Goal: Task Accomplishment & Management: Use online tool/utility

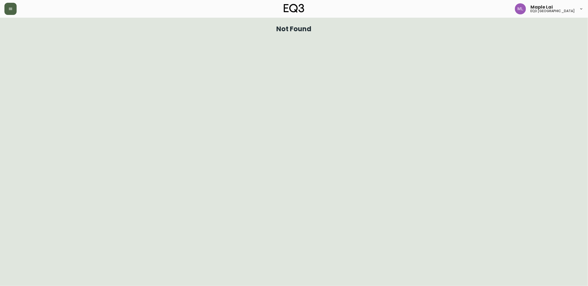
click at [10, 10] on icon "button" at bounding box center [10, 9] width 4 height 4
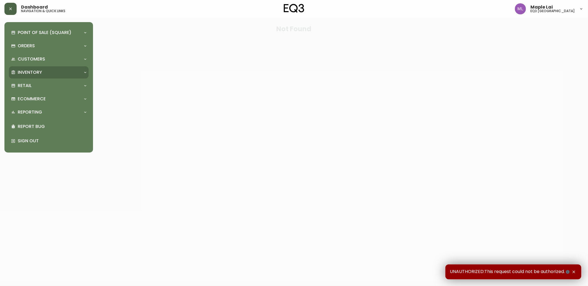
click at [32, 75] on p "Inventory" at bounding box center [30, 72] width 24 height 6
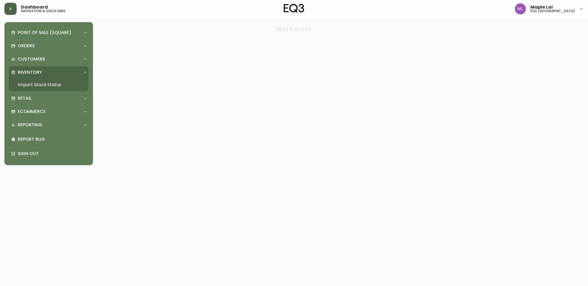
click at [37, 87] on link "Import Stock Status" at bounding box center [49, 85] width 80 height 13
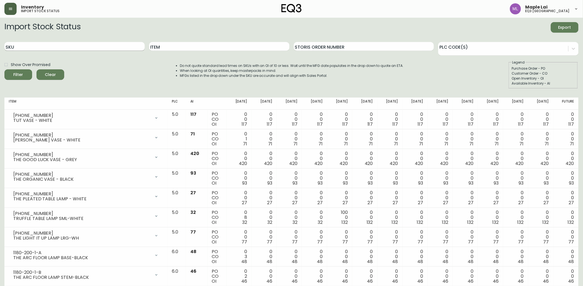
click at [59, 49] on input "SKU" at bounding box center [74, 46] width 140 height 9
paste input "[PHONE_NUMBER]"
type input "[PHONE_NUMBER]"
click at [4, 69] on button "Filter" at bounding box center [18, 74] width 28 height 11
